Goal: Task Accomplishment & Management: Use online tool/utility

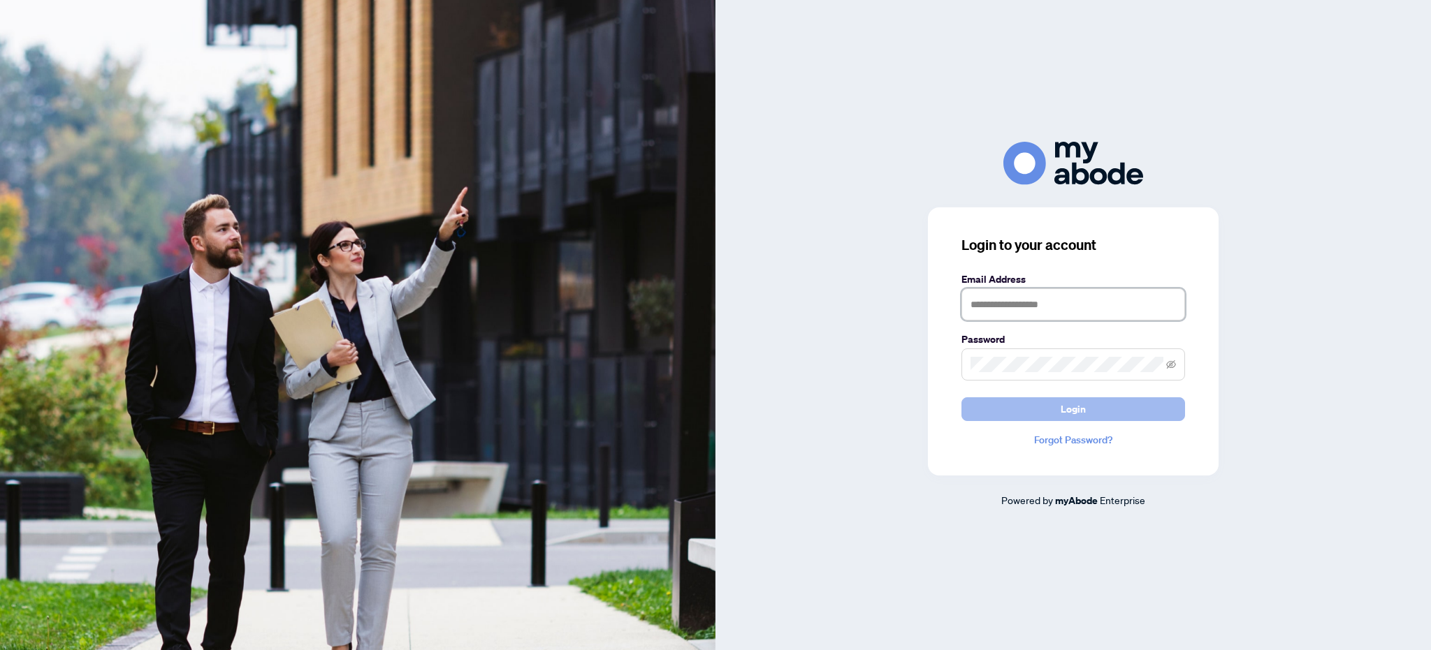
type input "**********"
click at [1070, 413] on span "Login" at bounding box center [1073, 409] width 25 height 22
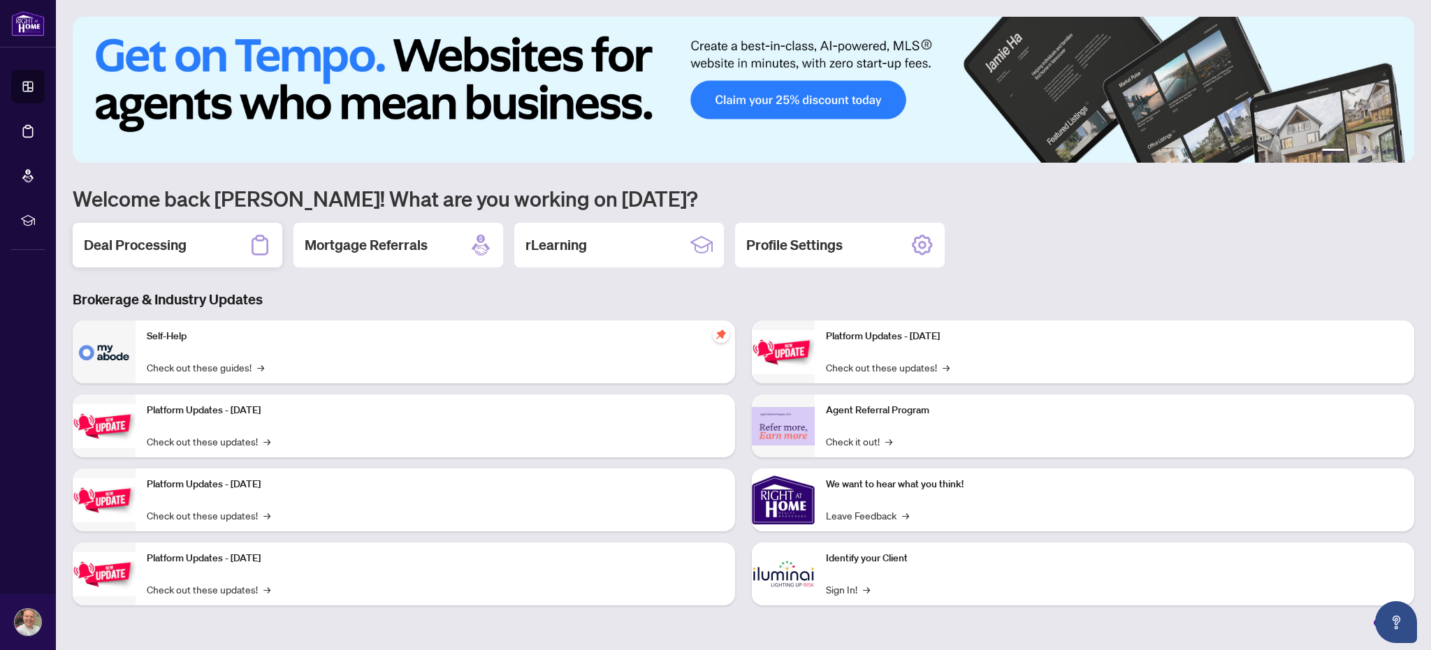
click at [222, 248] on div "Deal Processing" at bounding box center [178, 245] width 210 height 45
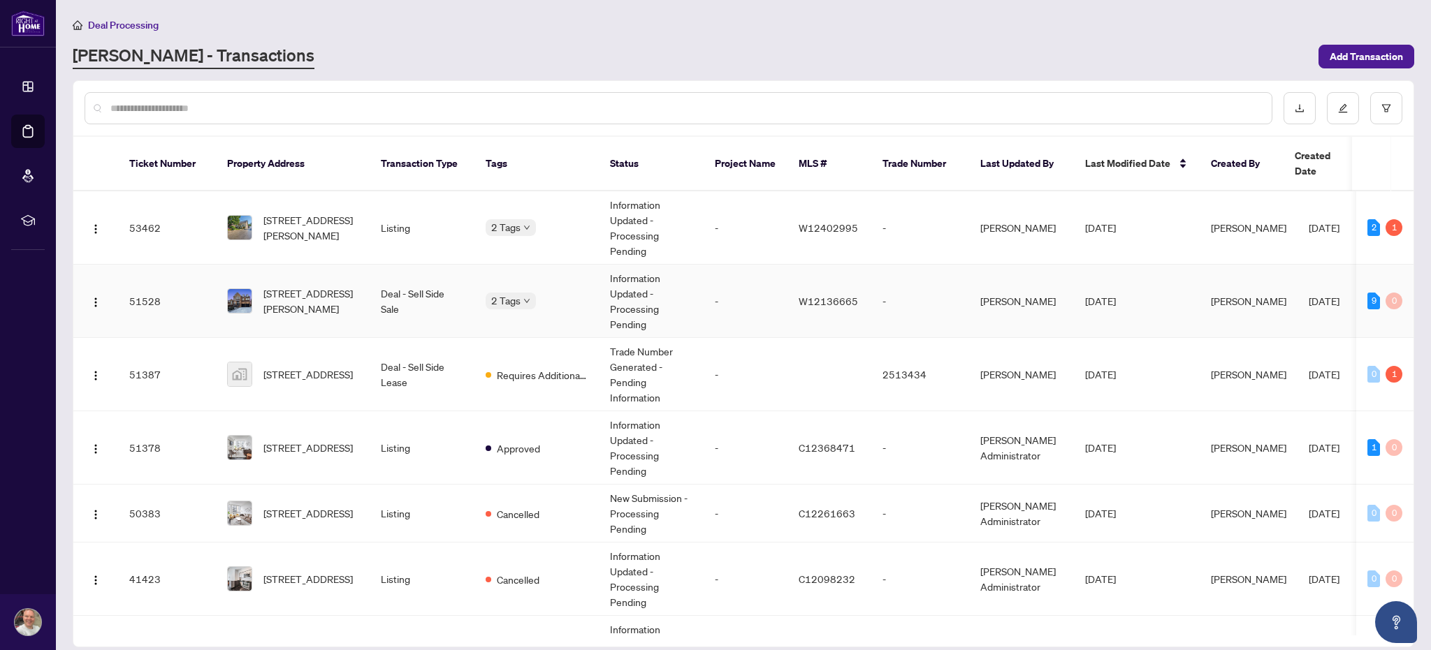
click at [565, 293] on div "2 Tags" at bounding box center [537, 301] width 102 height 16
click at [708, 279] on td "-" at bounding box center [746, 301] width 84 height 73
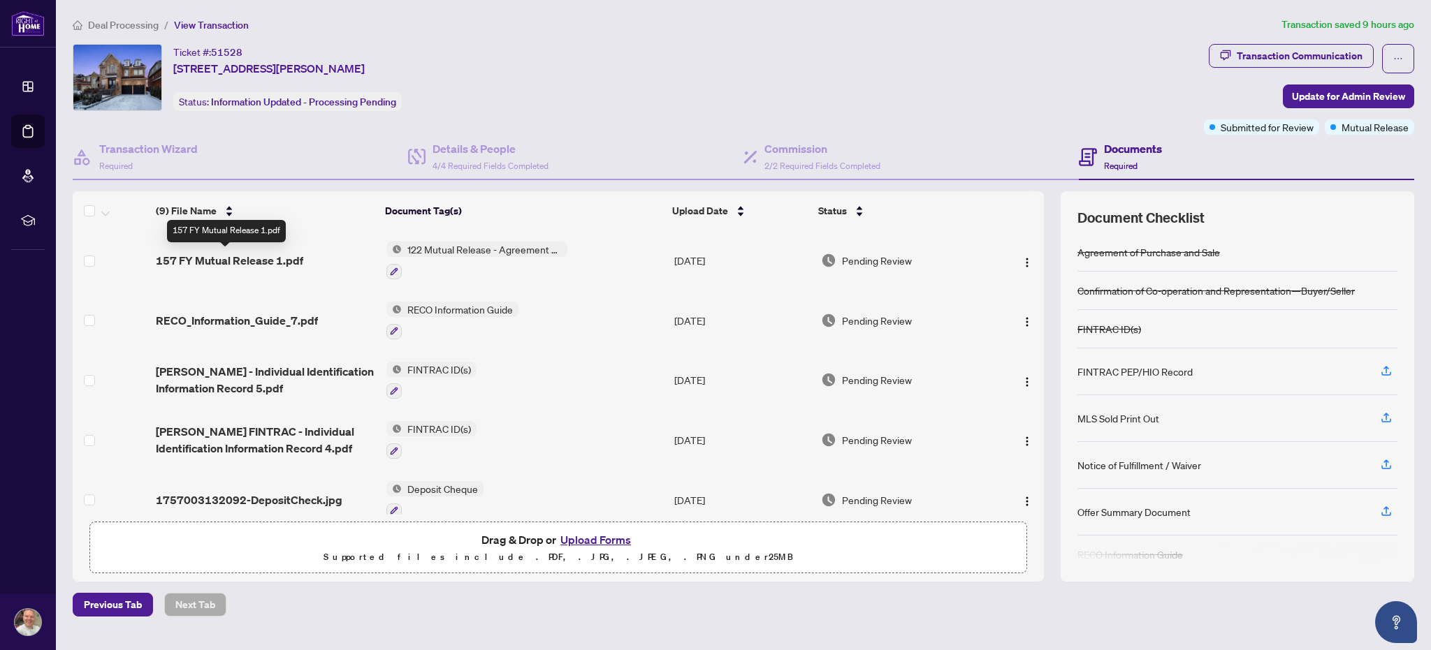
click at [245, 261] on span "157 FY Mutual Release 1.pdf" at bounding box center [229, 260] width 147 height 17
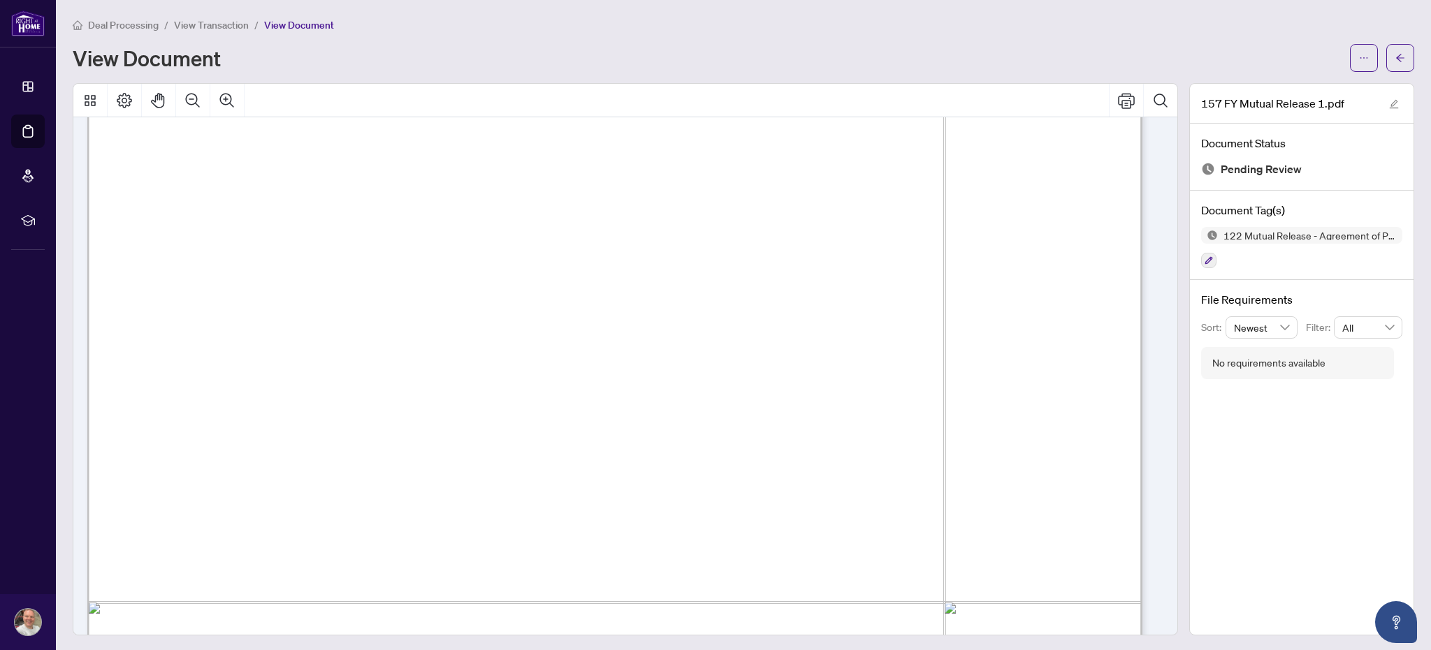
scroll to position [36, 0]
